Goal: Task Accomplishment & Management: Use online tool/utility

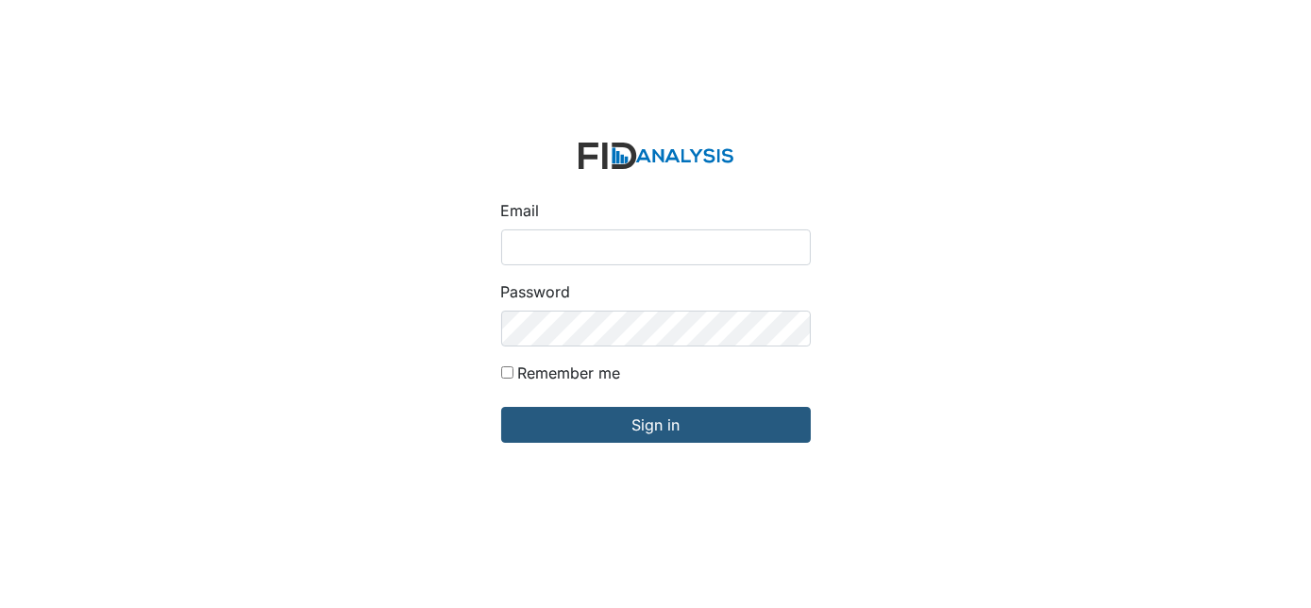
type input "[EMAIL_ADDRESS][DOMAIN_NAME]"
click at [591, 444] on form "Email gwalton@lifeincorporated.com Password Remember me Sign in" at bounding box center [656, 304] width 340 height 354
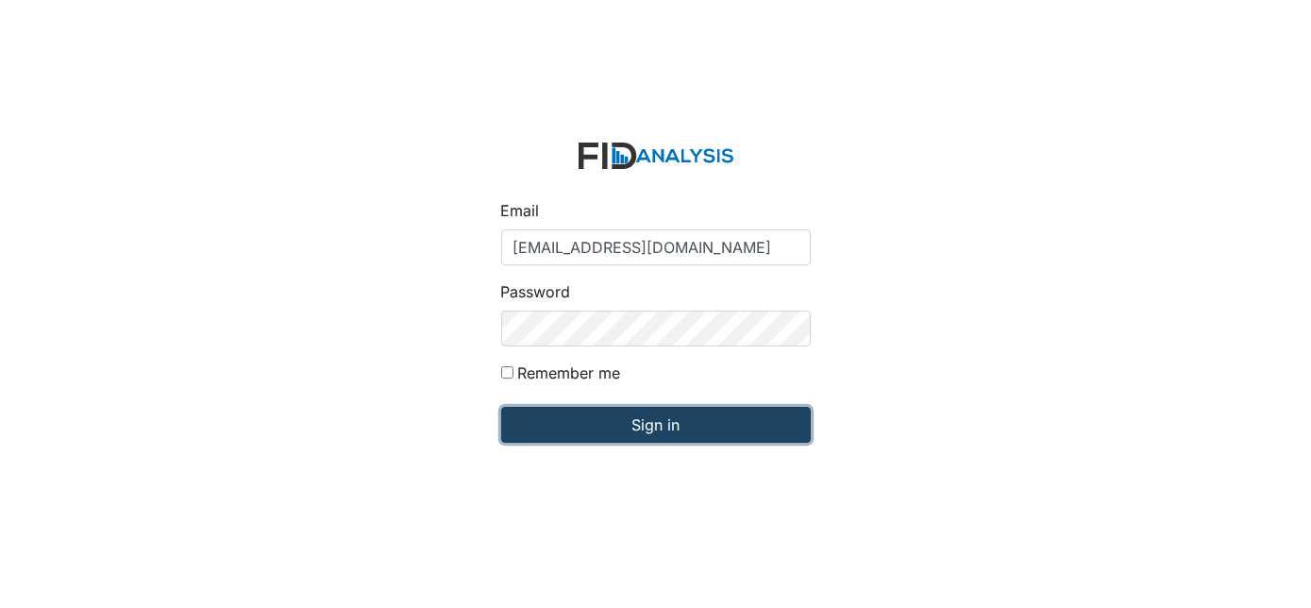
click at [628, 423] on input "Sign in" at bounding box center [656, 425] width 310 height 36
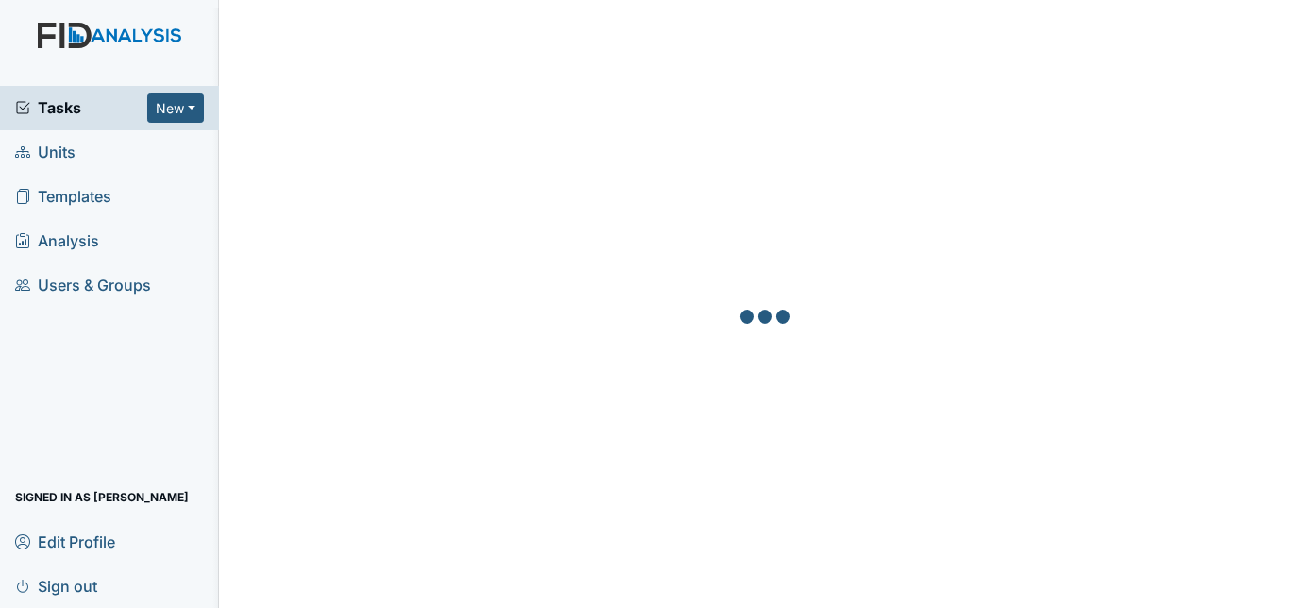
click at [109, 168] on link "Units" at bounding box center [109, 152] width 219 height 44
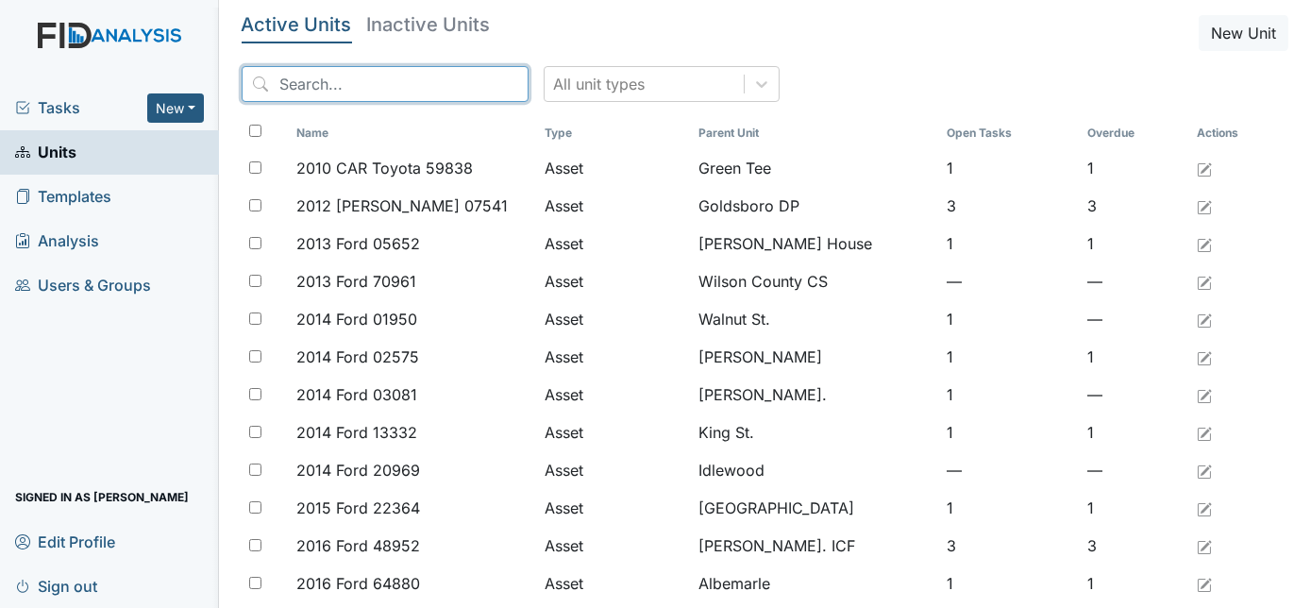
click at [334, 83] on input "search" at bounding box center [385, 84] width 287 height 36
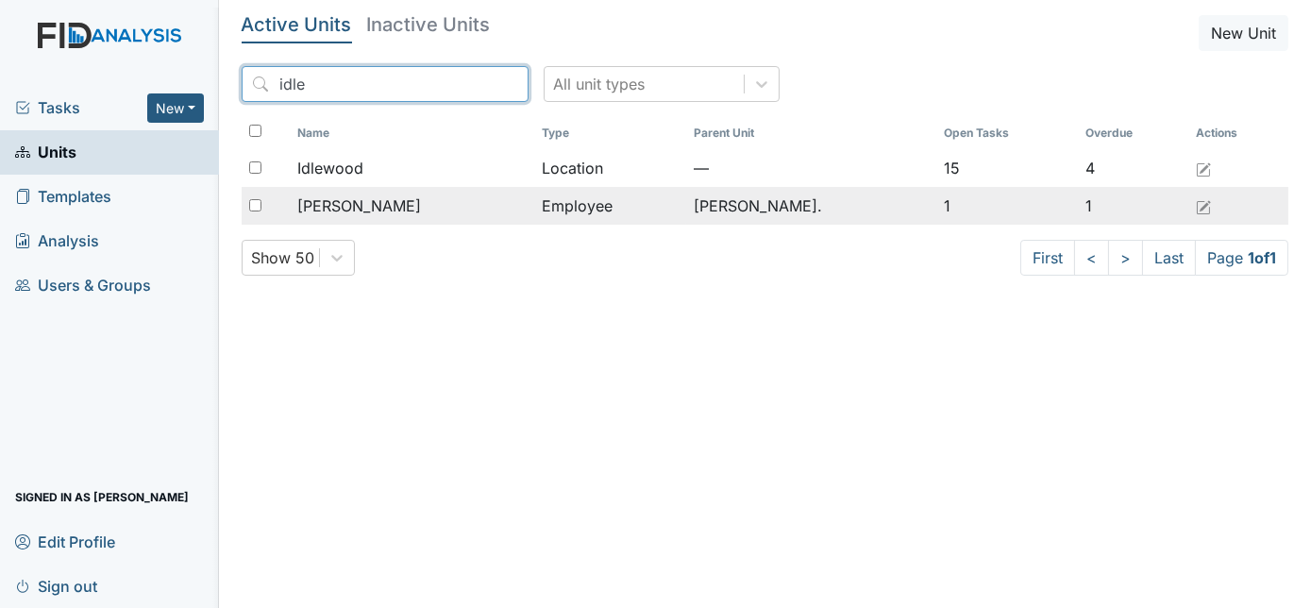
type input "idle"
click at [535, 187] on td "Ridley, Christopher" at bounding box center [412, 206] width 245 height 38
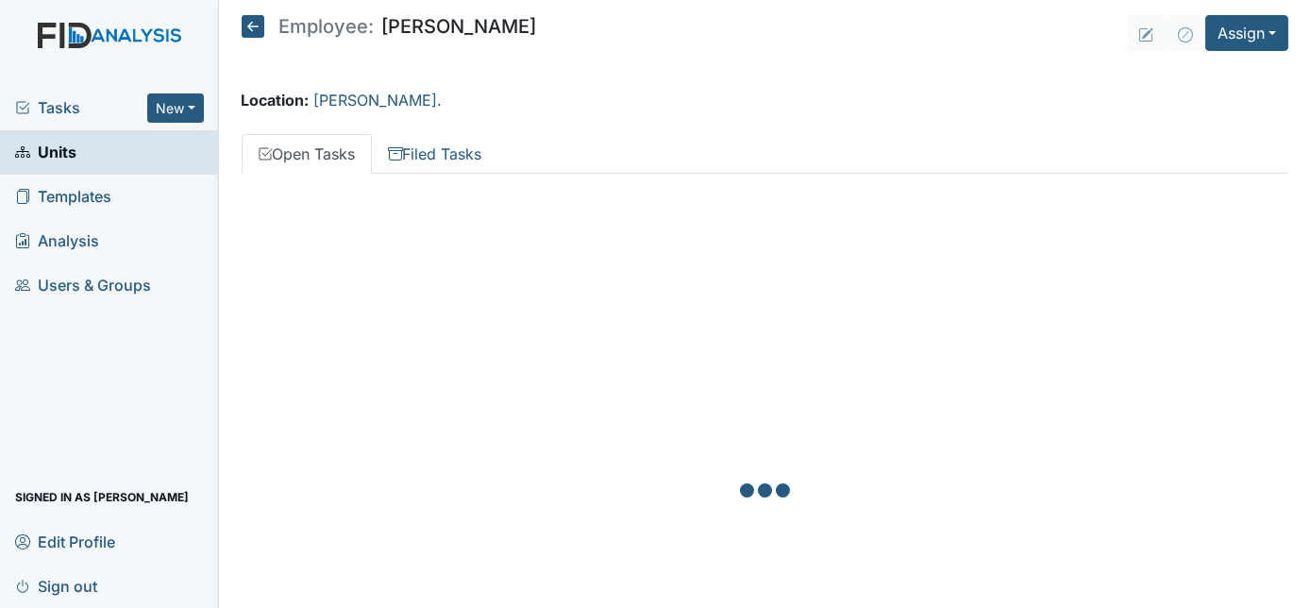
click at [253, 26] on icon at bounding box center [253, 26] width 23 height 23
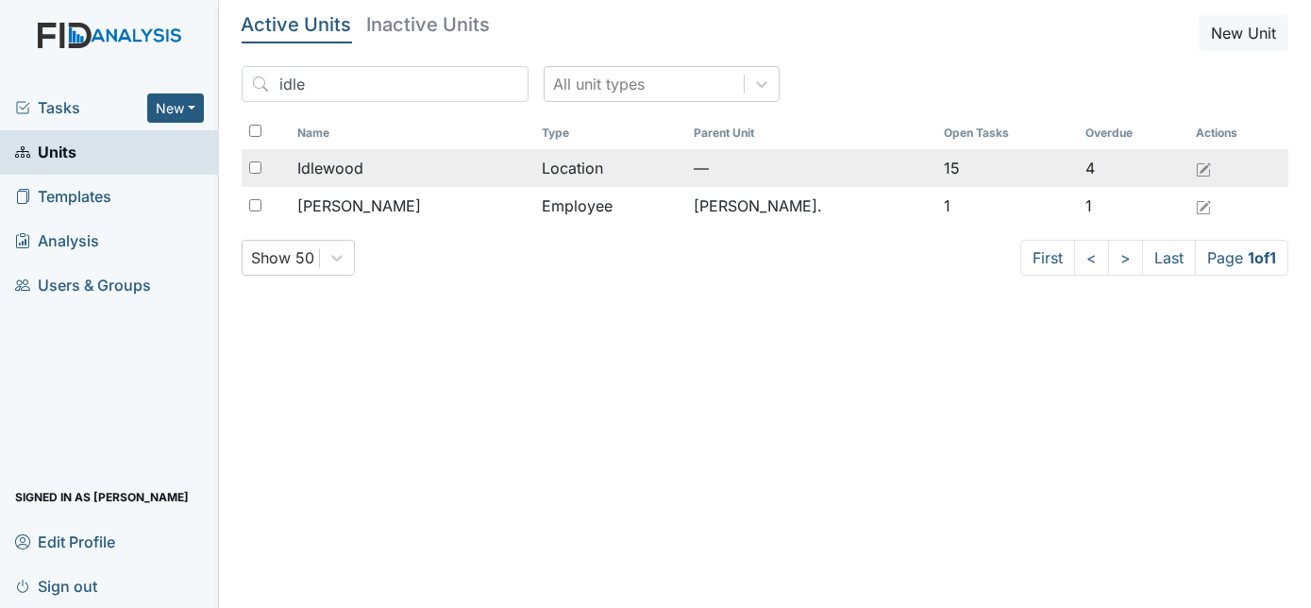
click at [507, 171] on div "Idlewood" at bounding box center [412, 168] width 230 height 23
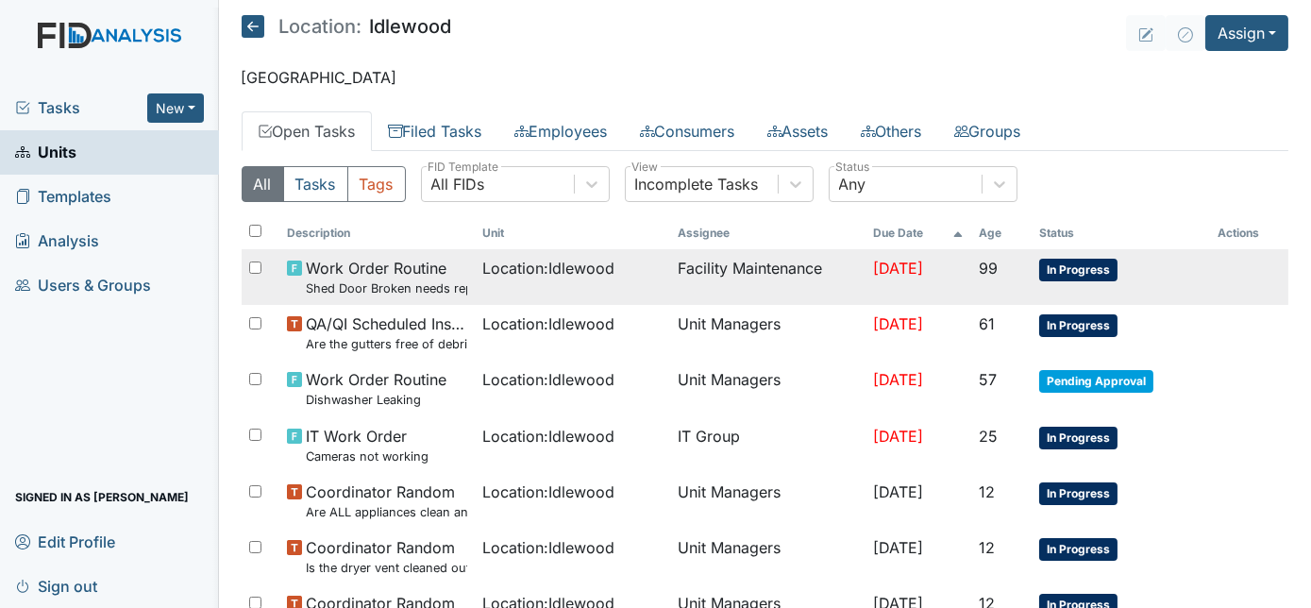
click at [873, 272] on span "[DATE]" at bounding box center [898, 268] width 50 height 19
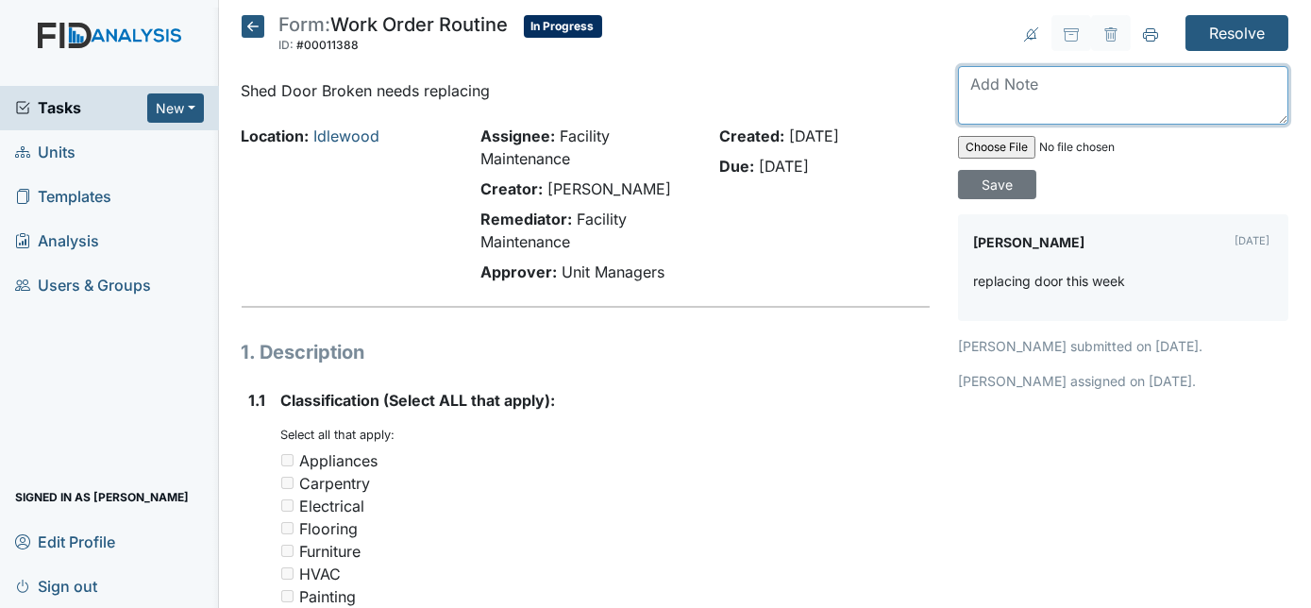
click at [1040, 81] on textarea at bounding box center [1123, 95] width 330 height 59
type textarea "door moulding replaced and siliconed"
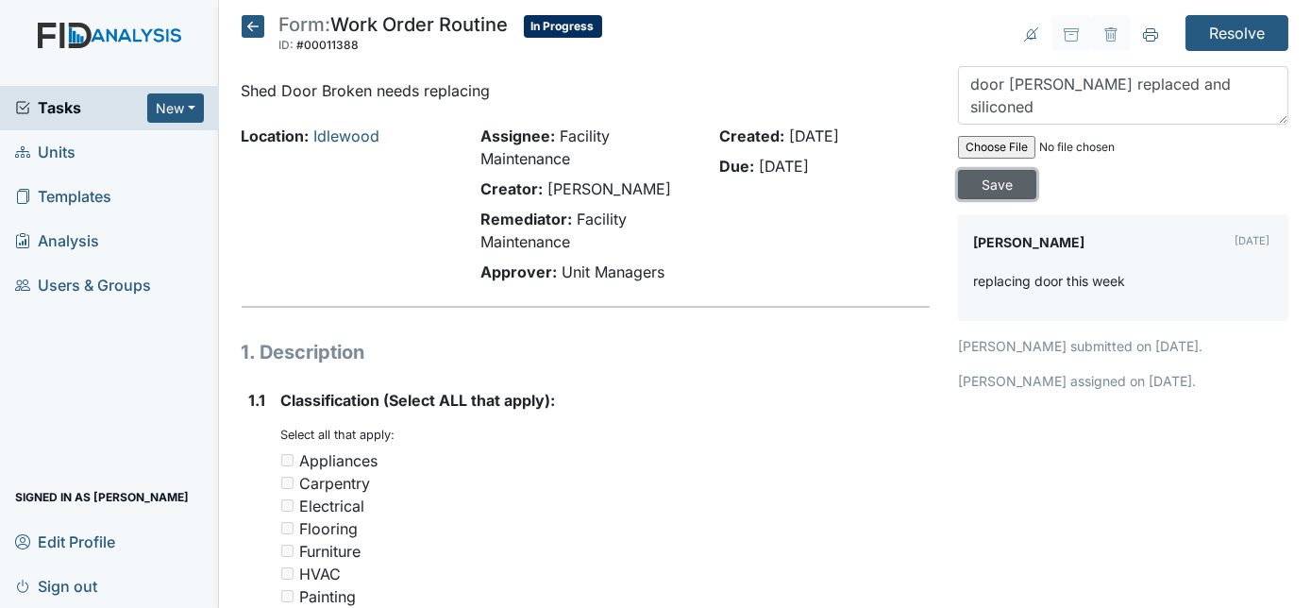
click at [1036, 170] on input "Save" at bounding box center [997, 184] width 78 height 29
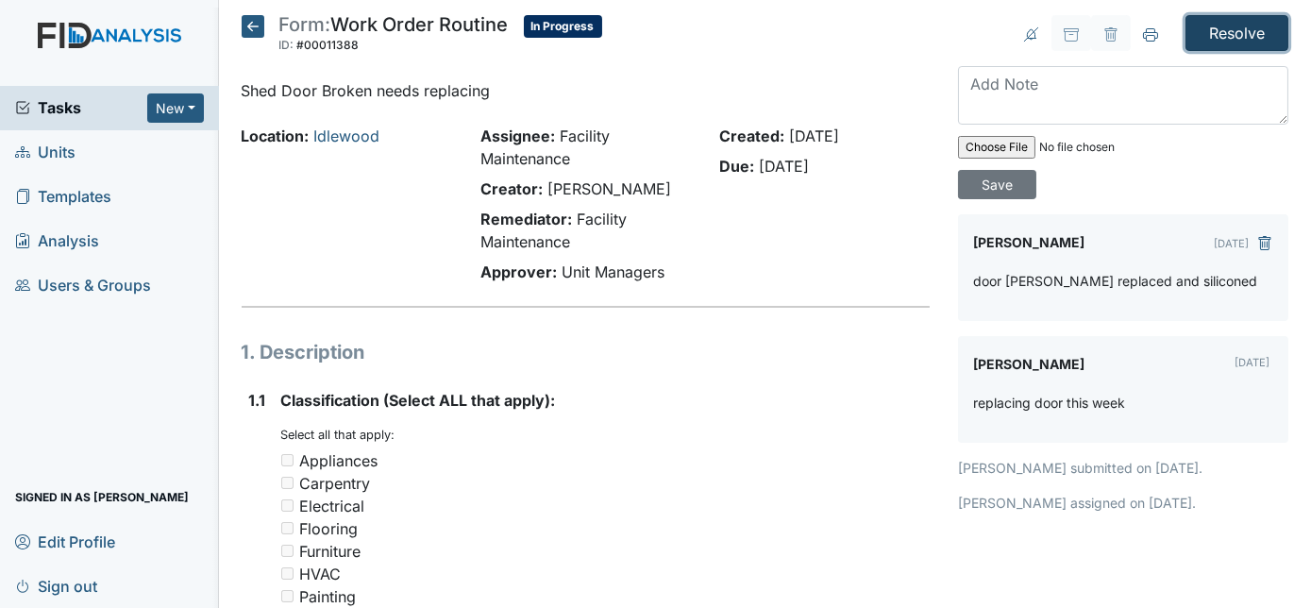
click at [1215, 40] on input "Resolve" at bounding box center [1236, 33] width 103 height 36
